Goal: Go to known website: Access a specific website the user already knows

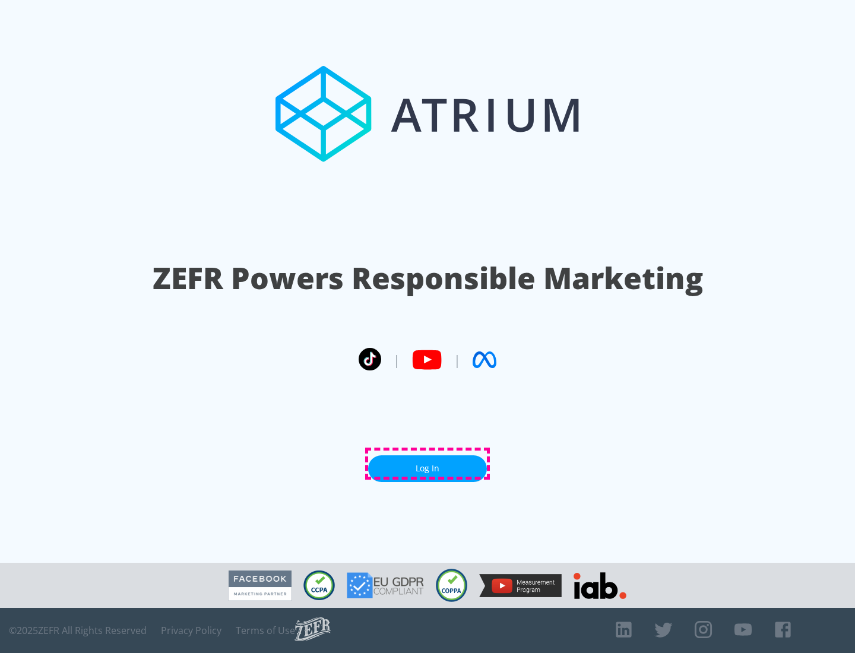
click at [427, 464] on link "Log In" at bounding box center [427, 468] width 119 height 27
